Goal: Information Seeking & Learning: Learn about a topic

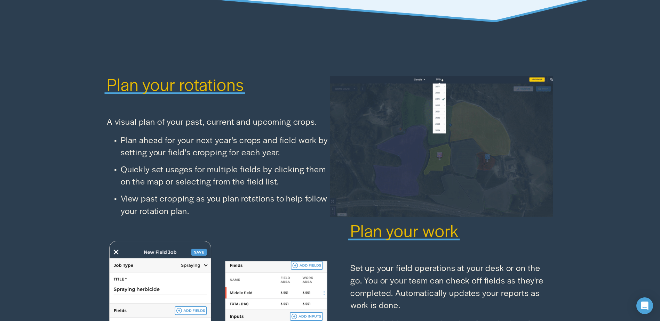
scroll to position [591, 0]
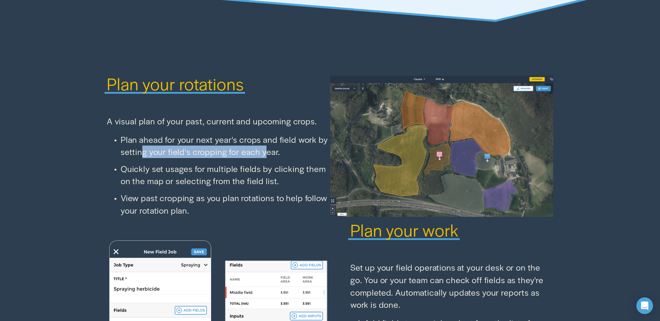
drag, startPoint x: 143, startPoint y: 154, endPoint x: 270, endPoint y: 151, distance: 126.7
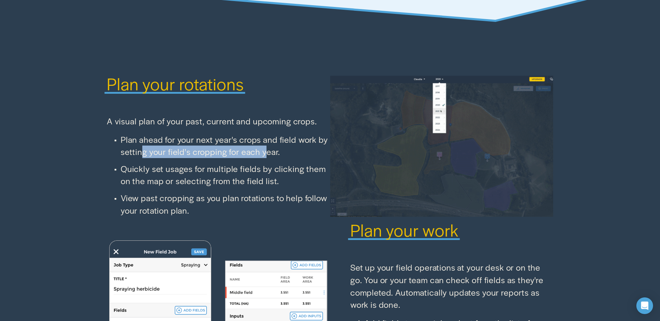
click at [269, 151] on p "Plan ahead for your next year's crops and field work by setting your field's cr…" at bounding box center [225, 146] width 209 height 25
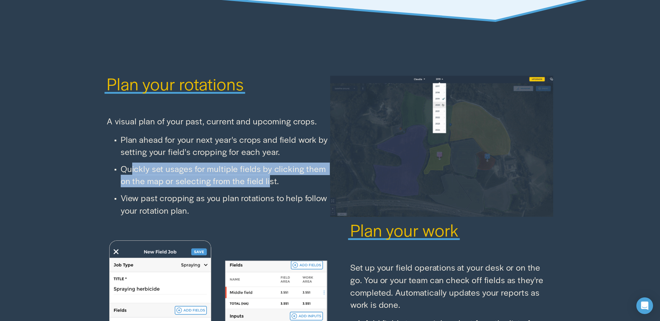
drag, startPoint x: 131, startPoint y: 170, endPoint x: 272, endPoint y: 181, distance: 141.0
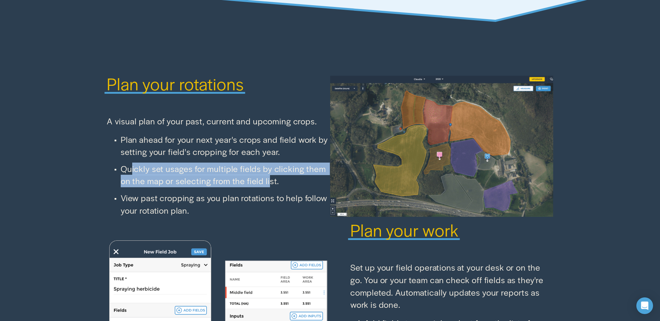
click at [272, 181] on p "Quickly set usages for multiple fields by clicking them on the map or selecting…" at bounding box center [225, 175] width 209 height 25
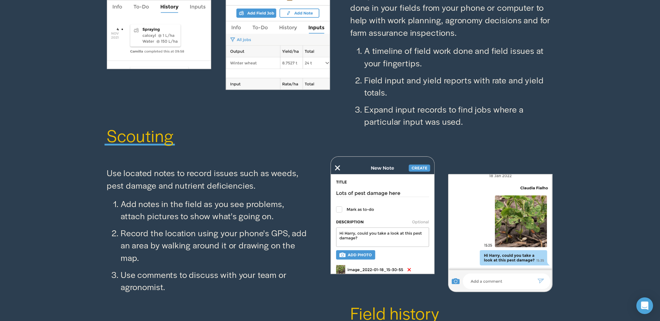
scroll to position [1252, 0]
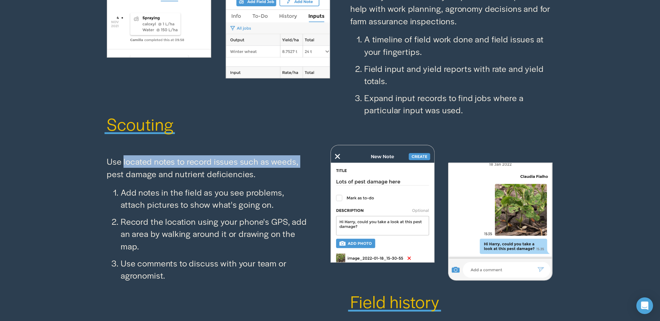
drag, startPoint x: 122, startPoint y: 163, endPoint x: 295, endPoint y: 162, distance: 172.9
click at [297, 163] on p "Use located notes to record issues such as weeds, pest damage and nutrient defi…" at bounding box center [208, 167] width 203 height 25
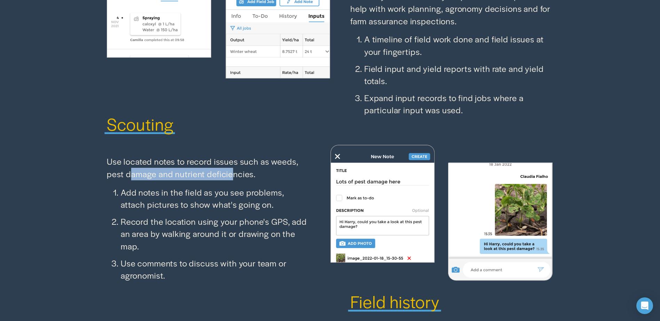
drag, startPoint x: 131, startPoint y: 176, endPoint x: 236, endPoint y: 176, distance: 104.7
click at [236, 176] on p "Use located notes to record issues such as weeds, pest damage and nutrient defi…" at bounding box center [208, 167] width 203 height 25
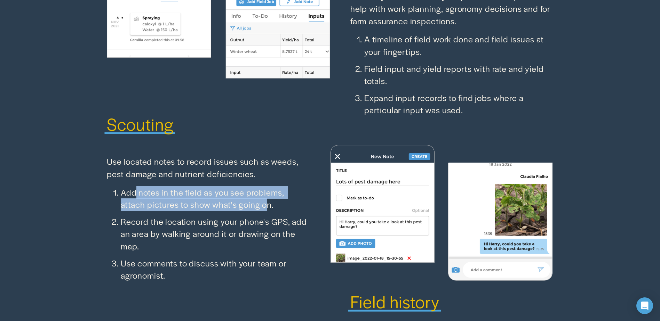
drag, startPoint x: 135, startPoint y: 194, endPoint x: 239, endPoint y: 205, distance: 104.6
click at [239, 205] on p "Add notes in the field as you see problems, attach pictures to show what's goin…" at bounding box center [215, 198] width 189 height 25
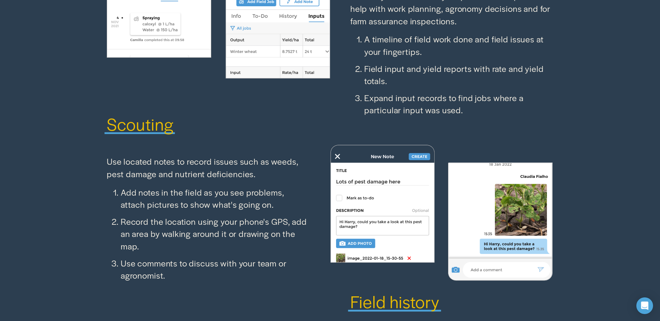
click at [140, 222] on p "Record the location using your phone's GPS, add an area by walking around it or…" at bounding box center [215, 234] width 189 height 37
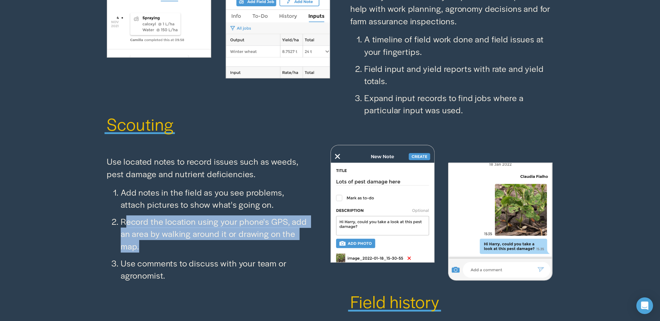
drag, startPoint x: 128, startPoint y: 224, endPoint x: 141, endPoint y: 245, distance: 24.8
click at [141, 245] on p "Record the location using your phone's GPS, add an area by walking around it or…" at bounding box center [215, 234] width 189 height 37
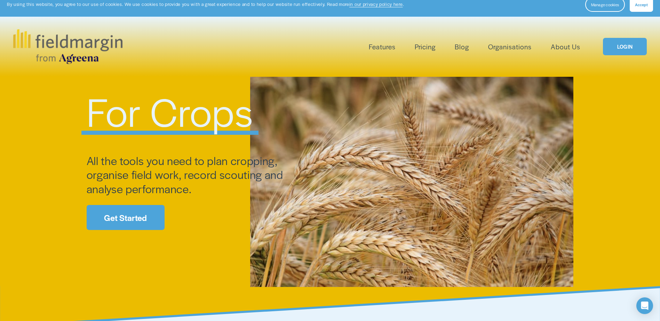
scroll to position [0, 0]
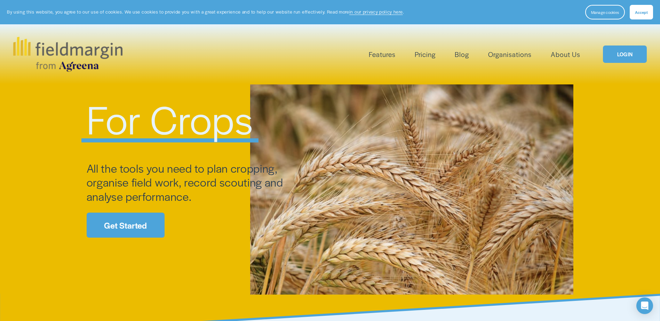
click at [424, 56] on link "Pricing" at bounding box center [425, 54] width 21 height 11
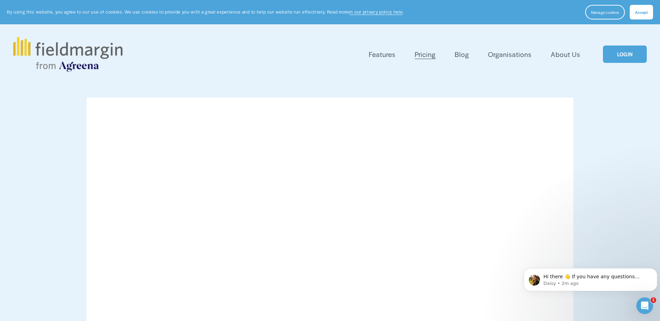
click at [387, 57] on span "Features" at bounding box center [382, 54] width 27 height 10
click at [0, 0] on span "Mapping" at bounding box center [0, 0] width 0 height 0
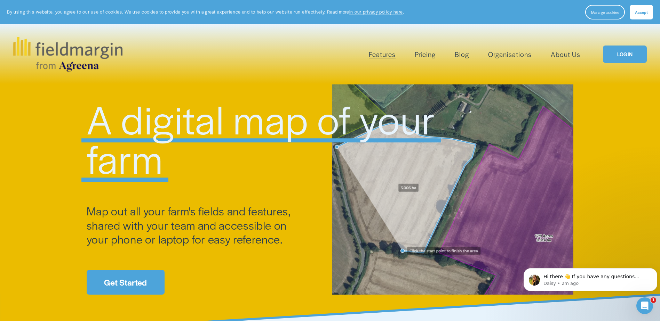
click at [462, 56] on link "Blog" at bounding box center [462, 54] width 14 height 11
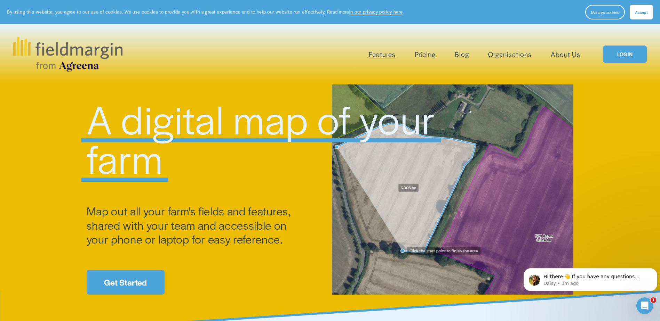
click at [527, 31] on div "Skip to Content Features Mapping" at bounding box center [330, 54] width 660 height 60
click at [520, 53] on link "Organisations" at bounding box center [509, 54] width 43 height 11
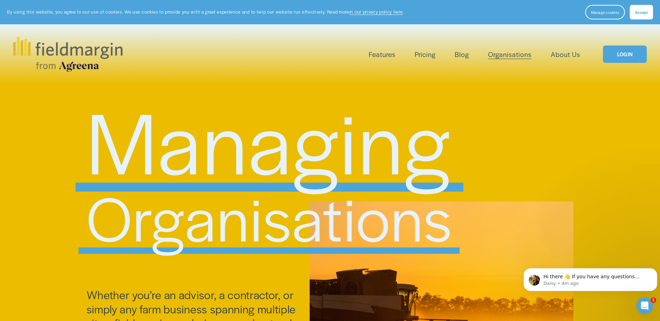
click at [569, 53] on link "About Us" at bounding box center [566, 54] width 30 height 11
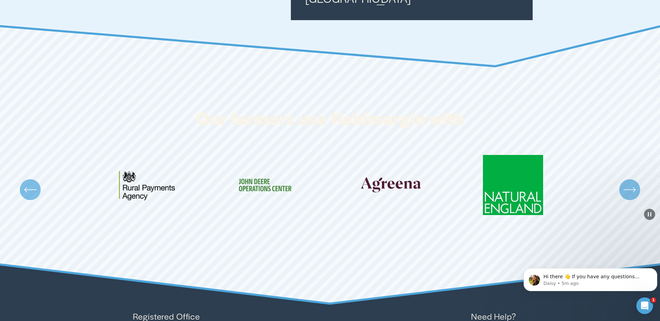
scroll to position [1357, 0]
